Goal: Task Accomplishment & Management: Use online tool/utility

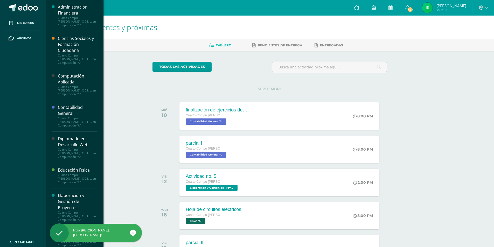
click at [95, 136] on div "Diplomado en Desarrollo Web" at bounding box center [77, 142] width 39 height 12
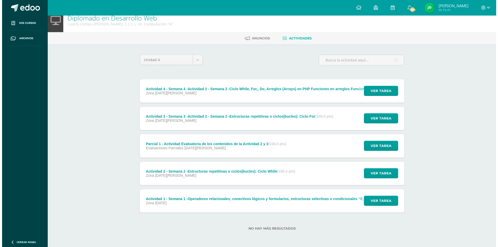
scroll to position [24, 0]
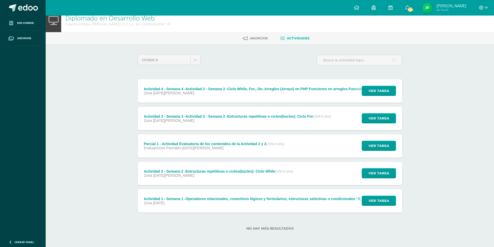
click at [196, 87] on div "Actividad 4 - Semana 4 -Actividad 2 - Semana 2 -Ciclo While, For,, Do, Arreglos…" at bounding box center [321, 89] width 354 height 4
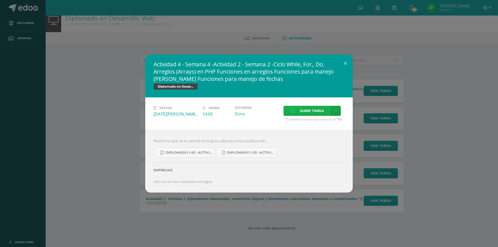
click at [320, 112] on span "Subir tarea" at bounding box center [312, 111] width 24 height 10
click at [0, 0] on input "Subir tarea" at bounding box center [0, 0] width 0 height 0
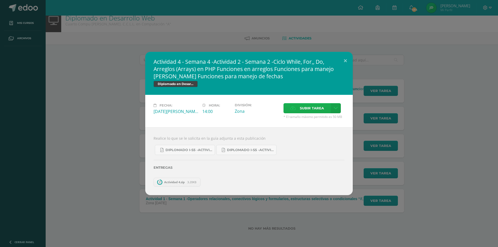
scroll to position [0, 0]
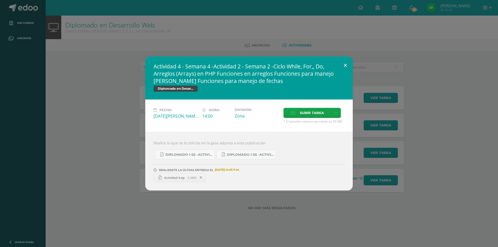
click at [343, 59] on button at bounding box center [345, 66] width 15 height 18
